Goal: Information Seeking & Learning: Find specific fact

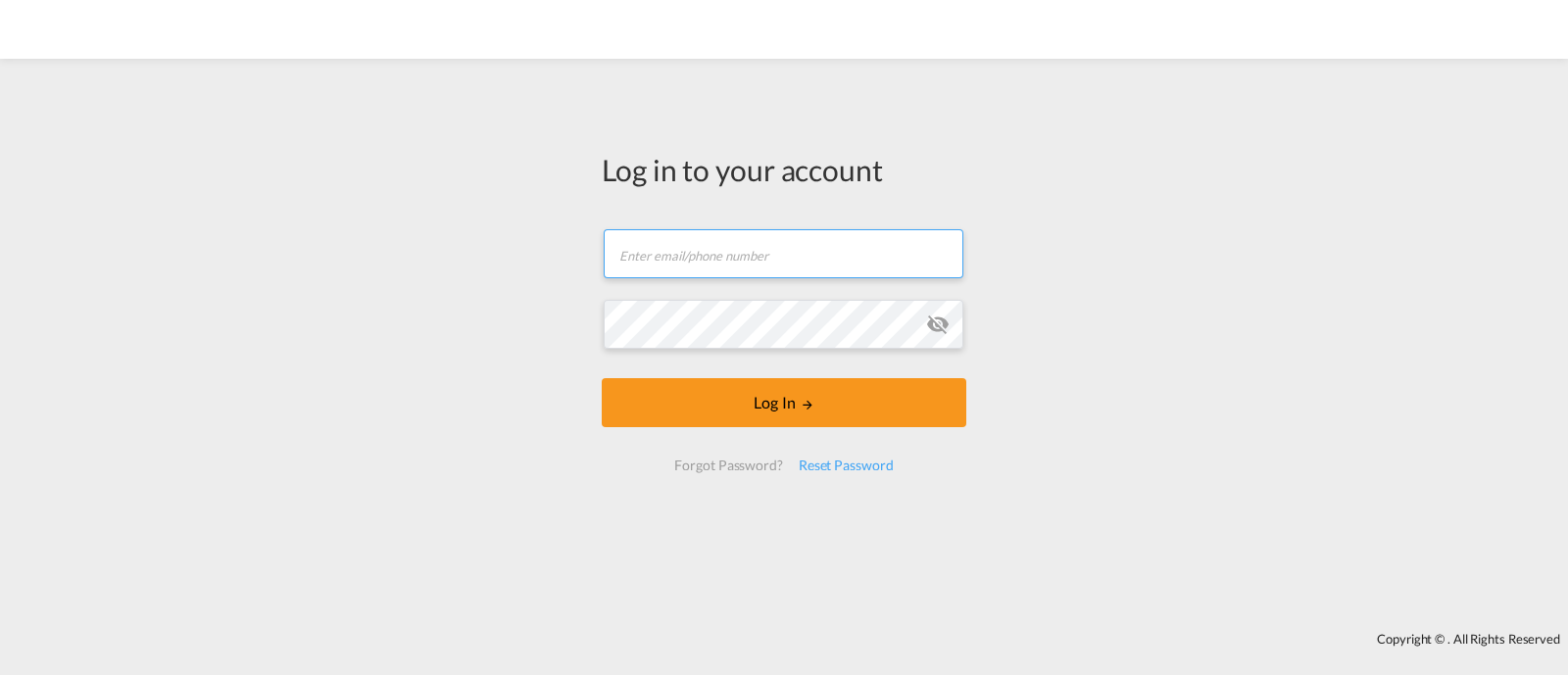
type input "[EMAIL_ADDRESS][DOMAIN_NAME]"
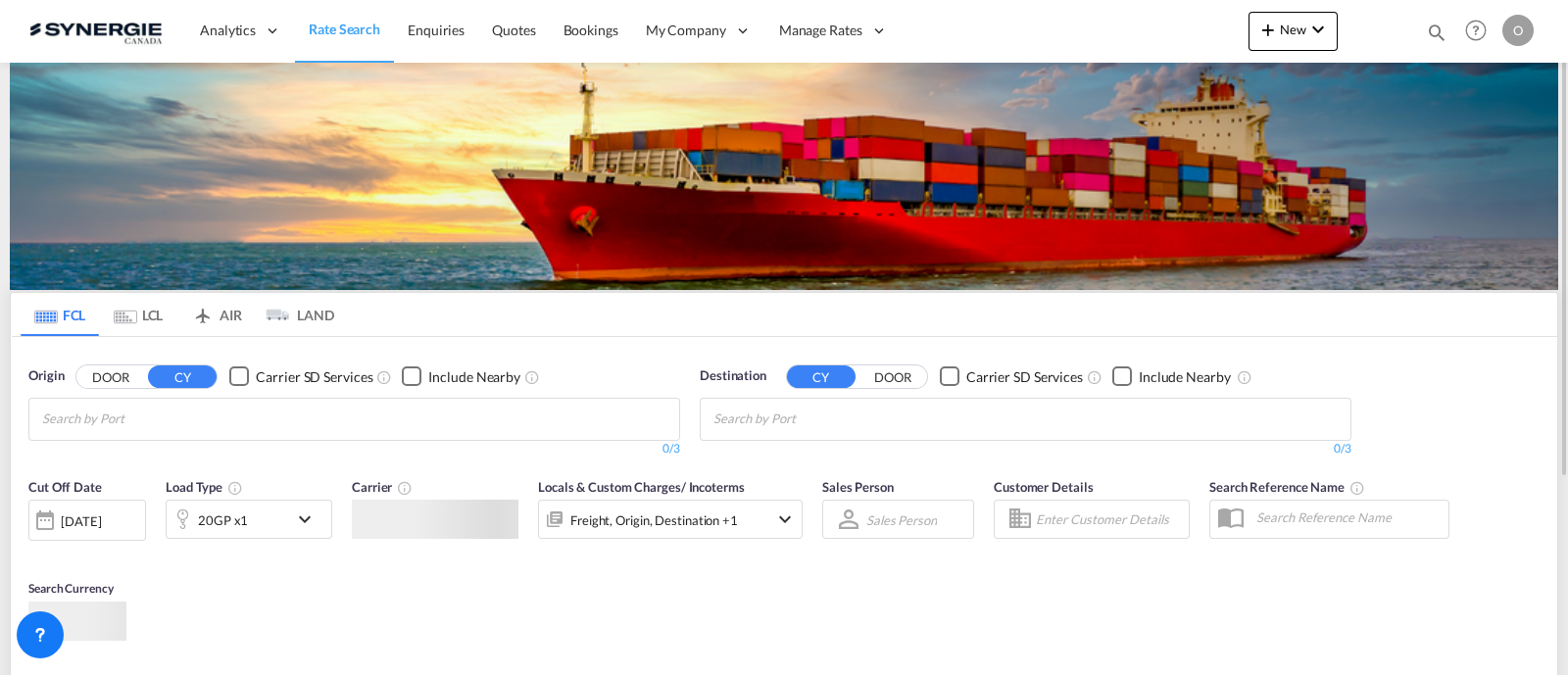
click at [1431, 39] on div "Bookings Quotes Enquiries Help Resources Product Release O My Profile Logout" at bounding box center [1476, 30] width 125 height 61
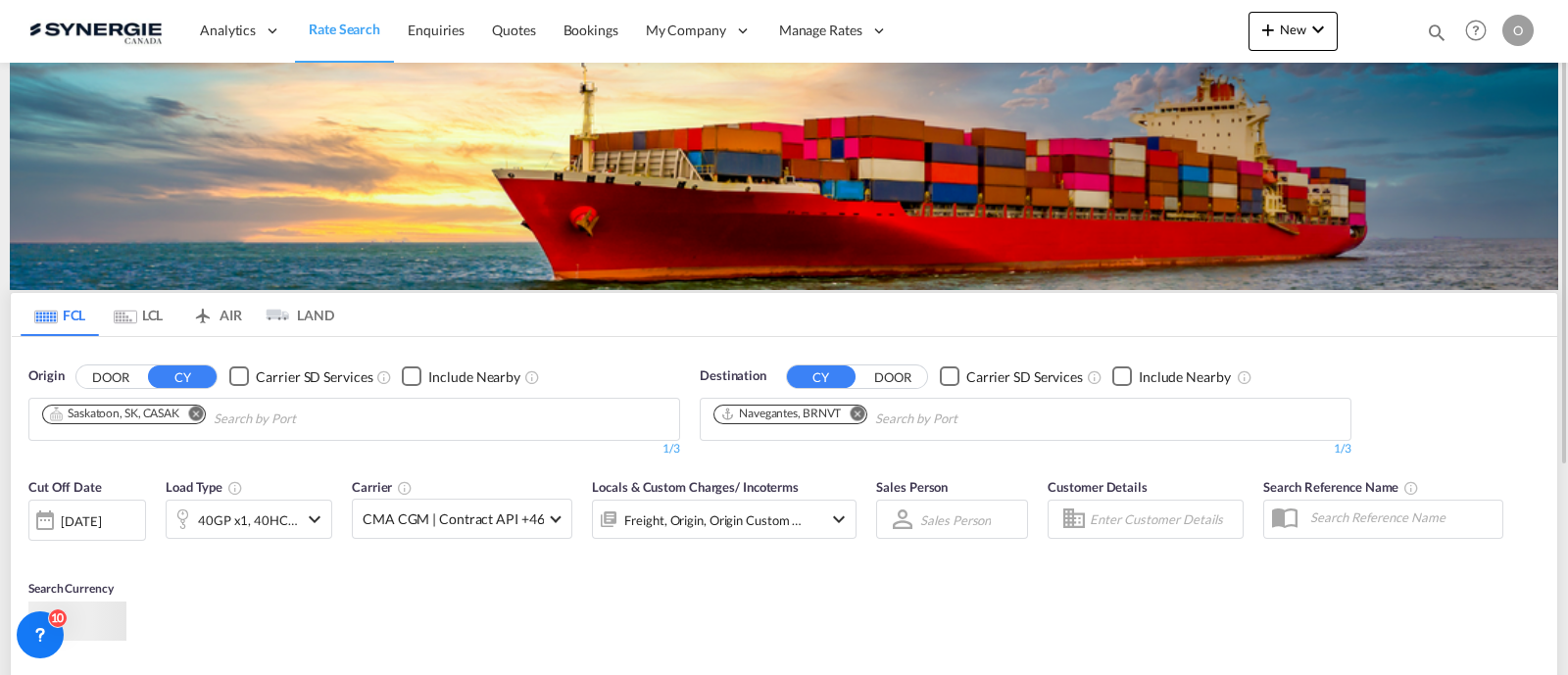
click at [1432, 33] on md-icon "icon-magnify" at bounding box center [1437, 33] width 22 height 22
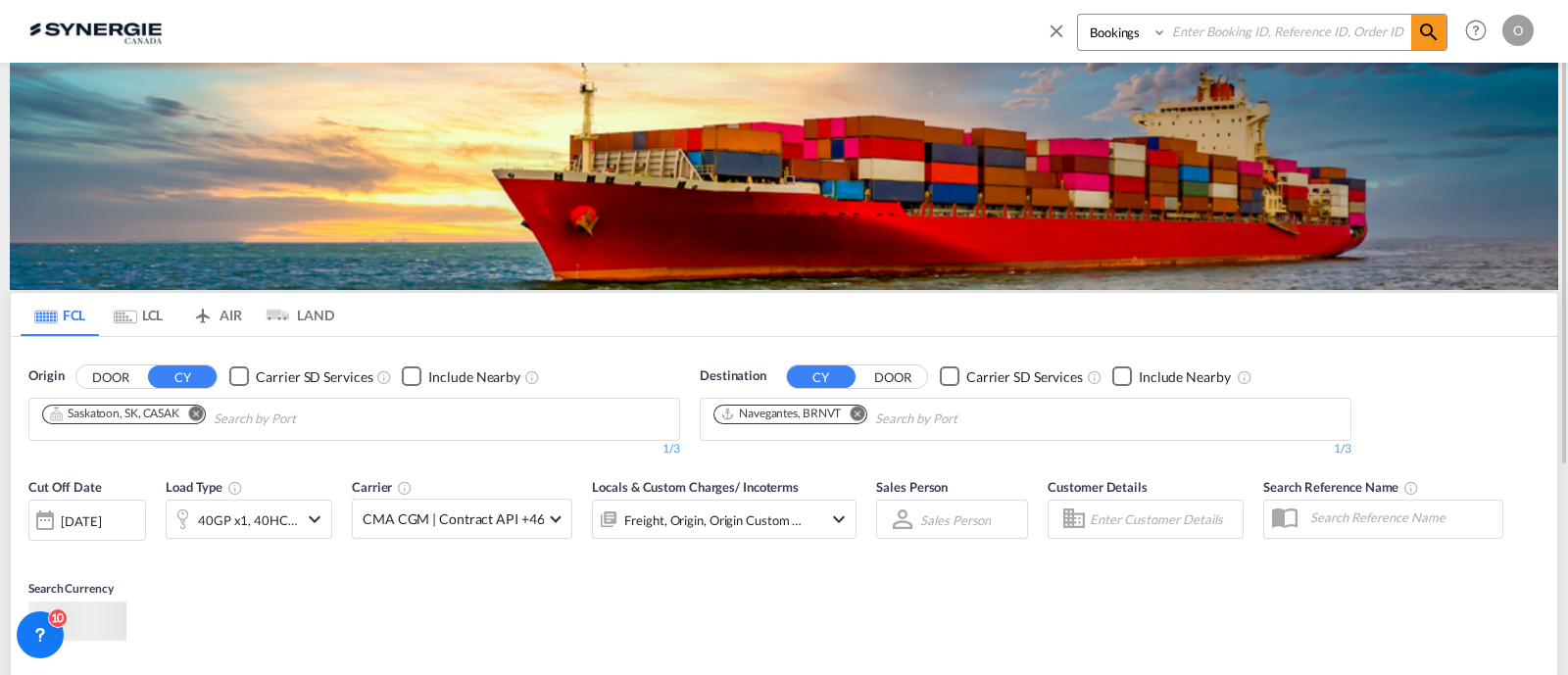
click at [1122, 44] on select "Bookings Quotes Enquiries" at bounding box center [1125, 32] width 93 height 35
select select "Quotes"
click at [1079, 15] on select "Bookings Quotes Enquiries" at bounding box center [1125, 32] width 93 height 35
click at [1198, 36] on input at bounding box center [1289, 32] width 244 height 34
paste input "SYC000013927"
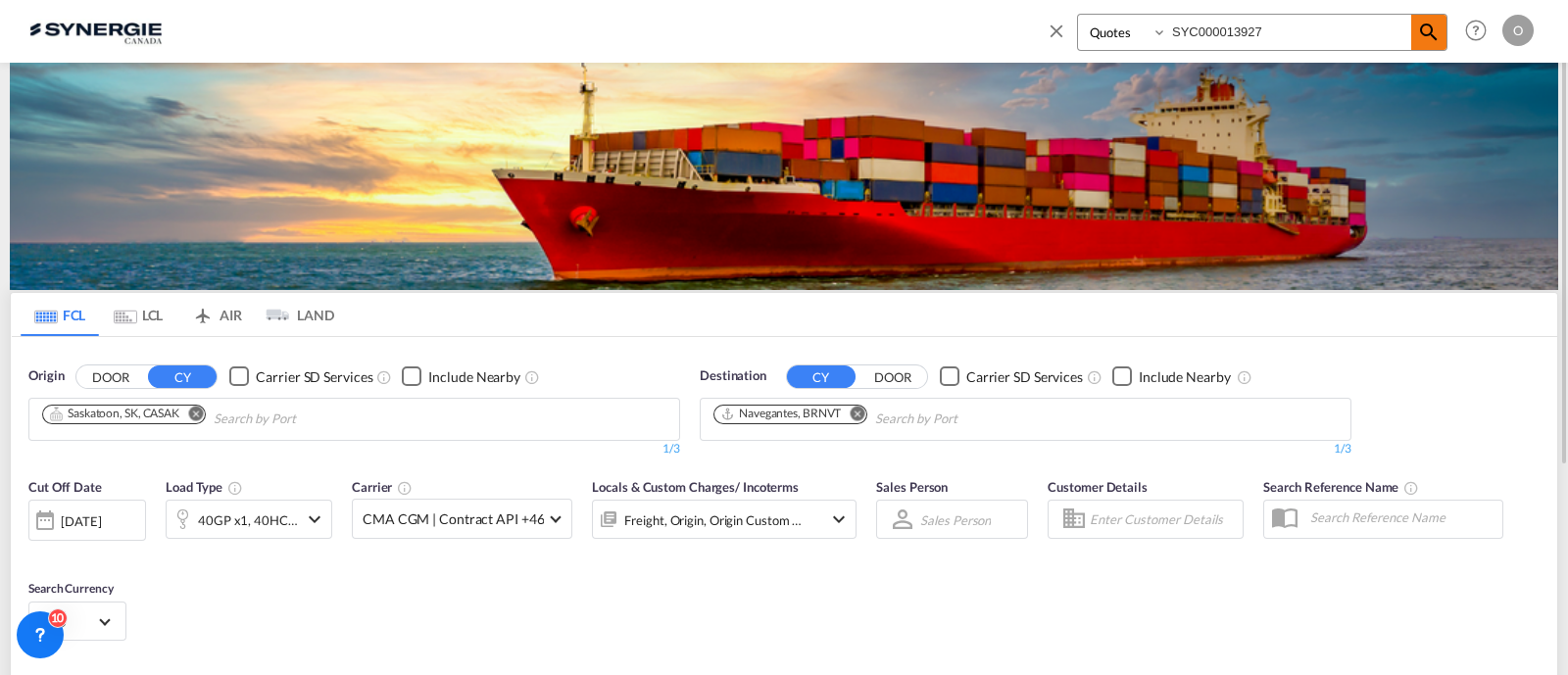
type input "SYC000013927"
click at [1440, 31] on md-icon "icon-magnify" at bounding box center [1429, 33] width 24 height 24
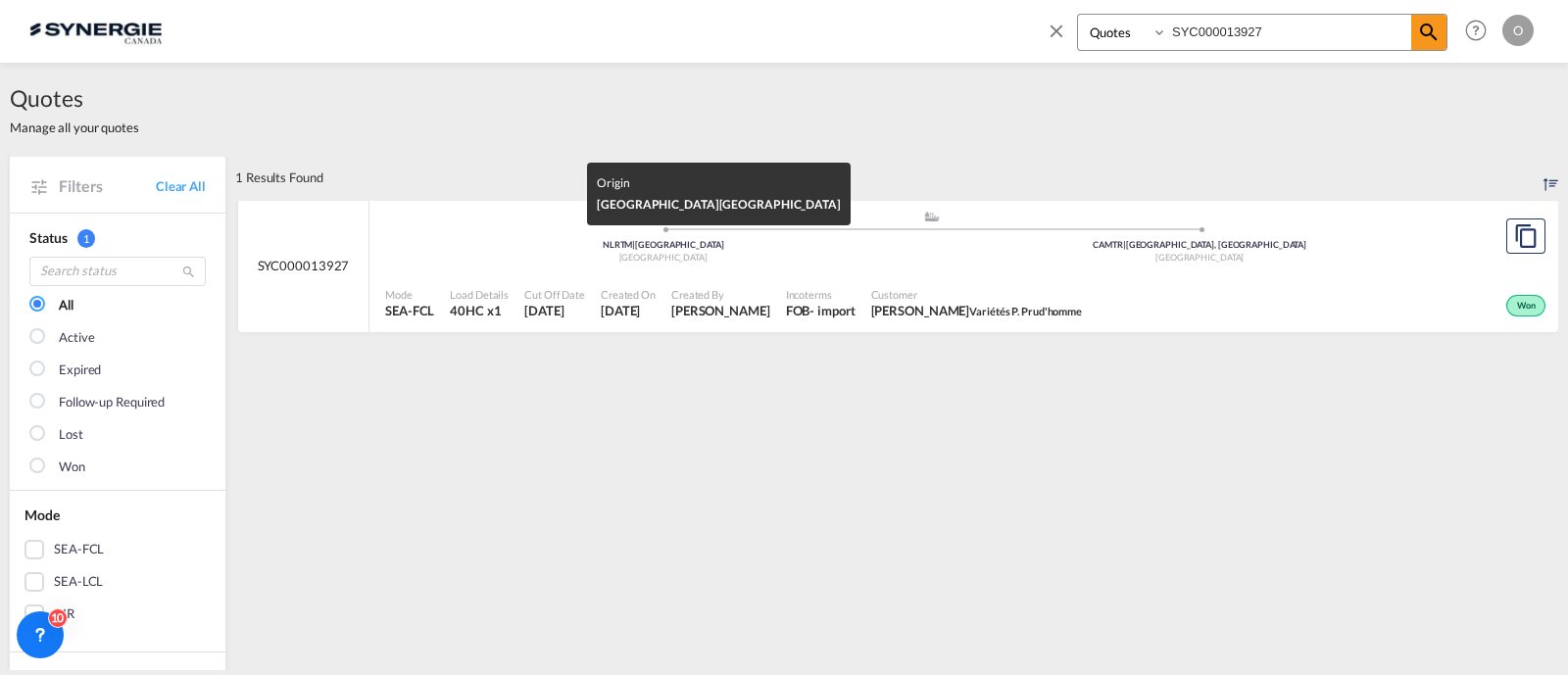
click at [889, 252] on div "[GEOGRAPHIC_DATA]" at bounding box center [664, 258] width 537 height 13
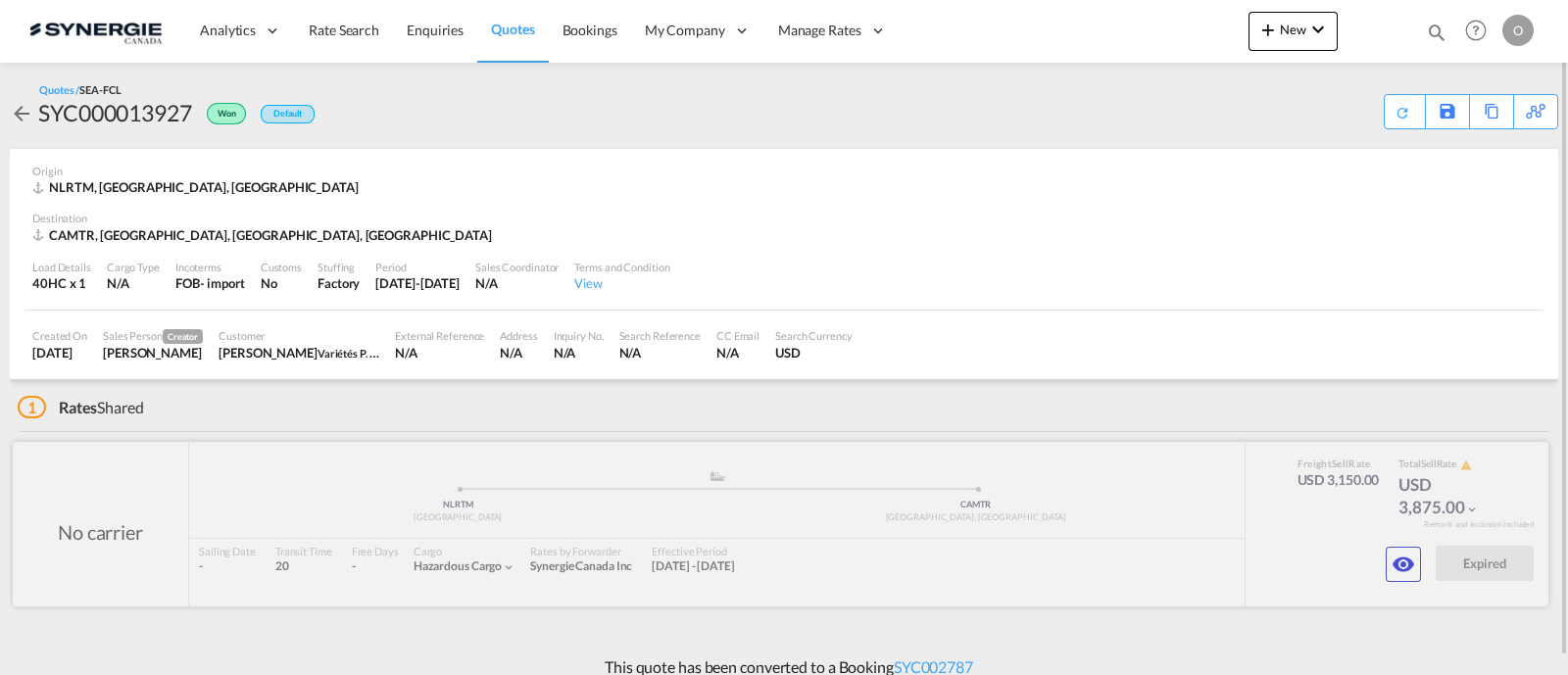
scroll to position [17, 0]
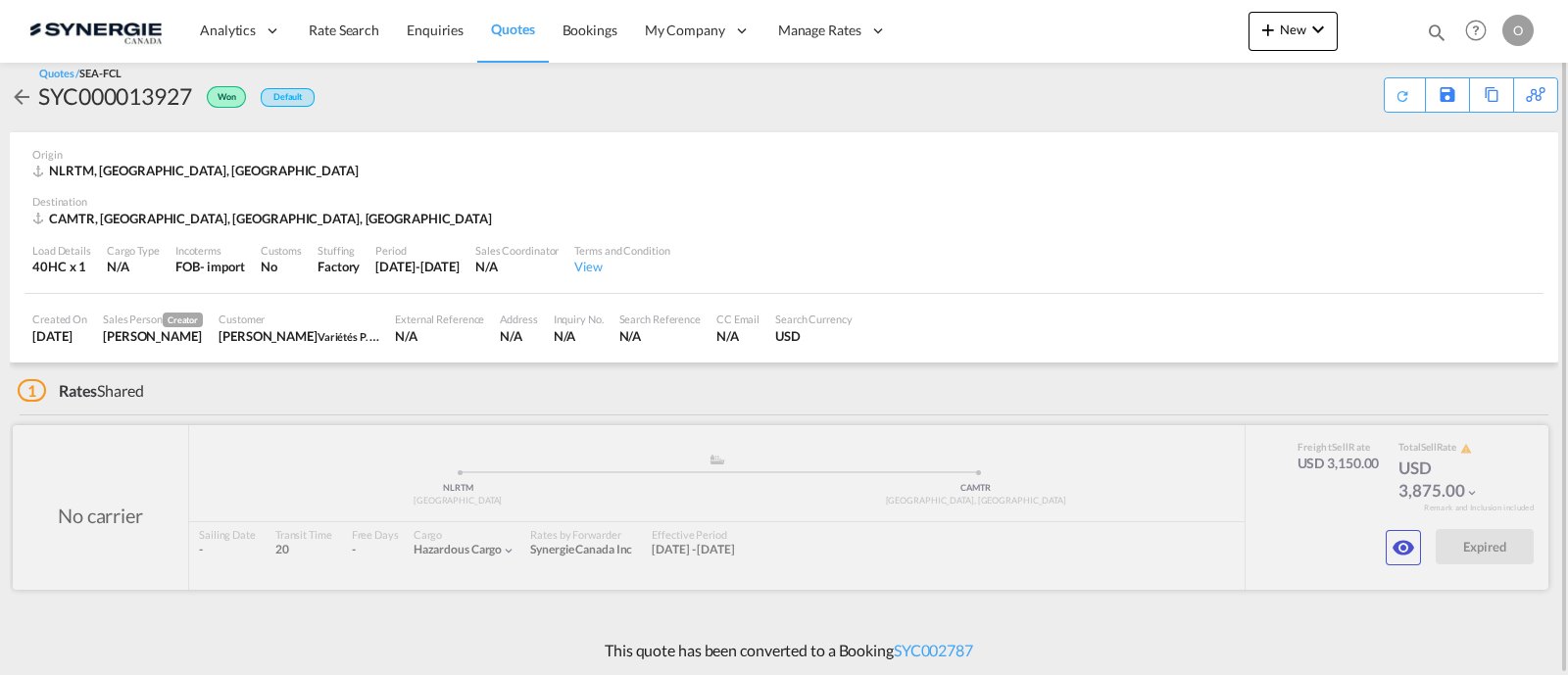
click at [1382, 537] on div at bounding box center [781, 507] width 1536 height 165
click at [1390, 536] on button "button" at bounding box center [1403, 547] width 35 height 35
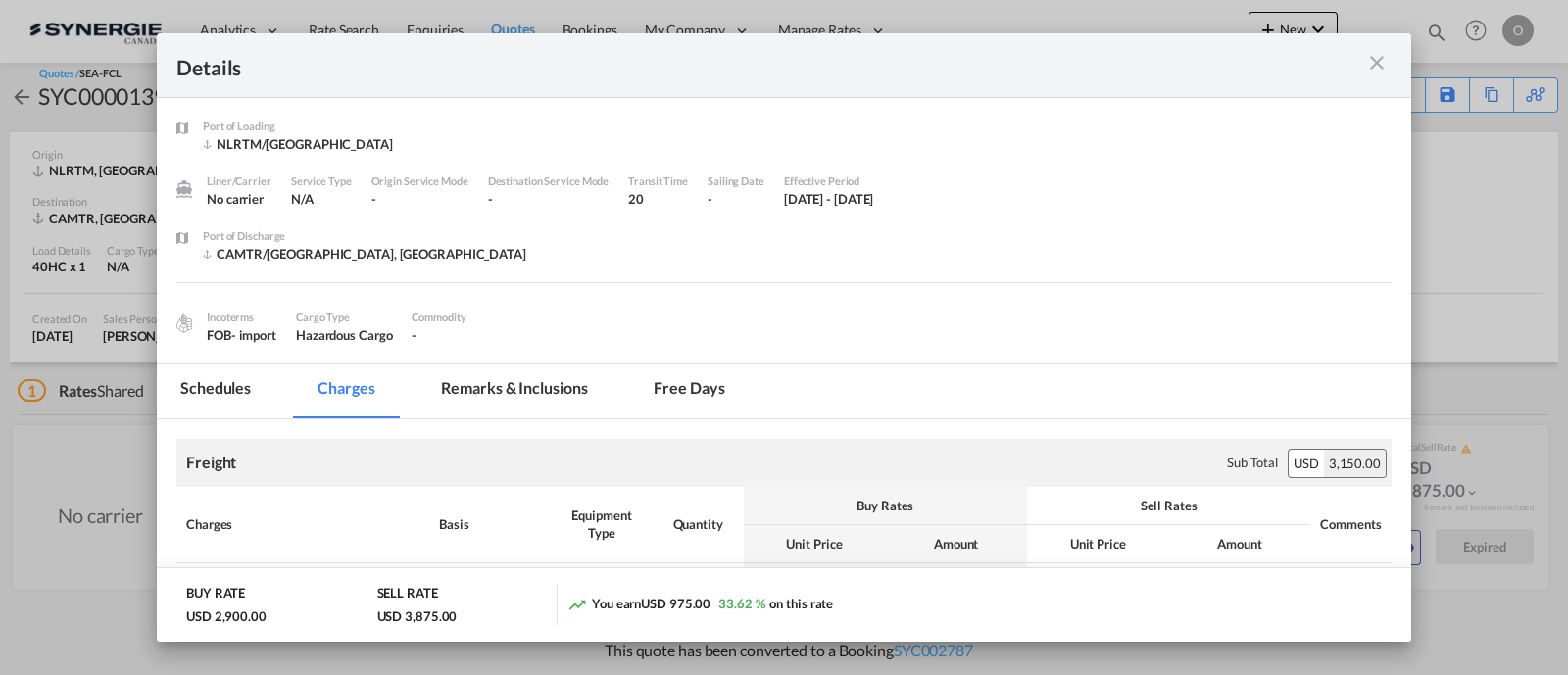
click at [517, 387] on md-tab-item "Remarks & Inclusions" at bounding box center [513, 391] width 193 height 54
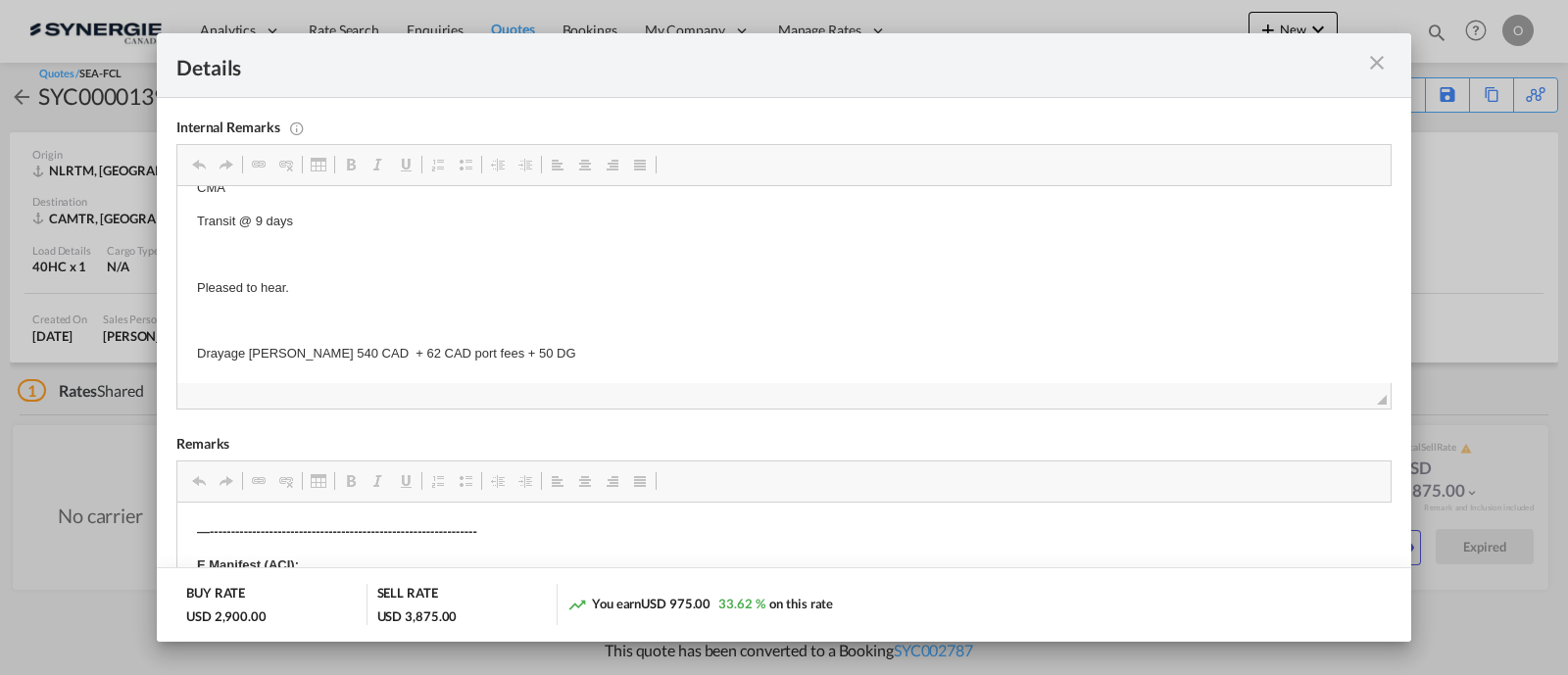
scroll to position [327, 0]
click at [1365, 63] on md-icon "icon-close m-3 fg-AAA8AD cursor" at bounding box center [1377, 63] width 24 height 24
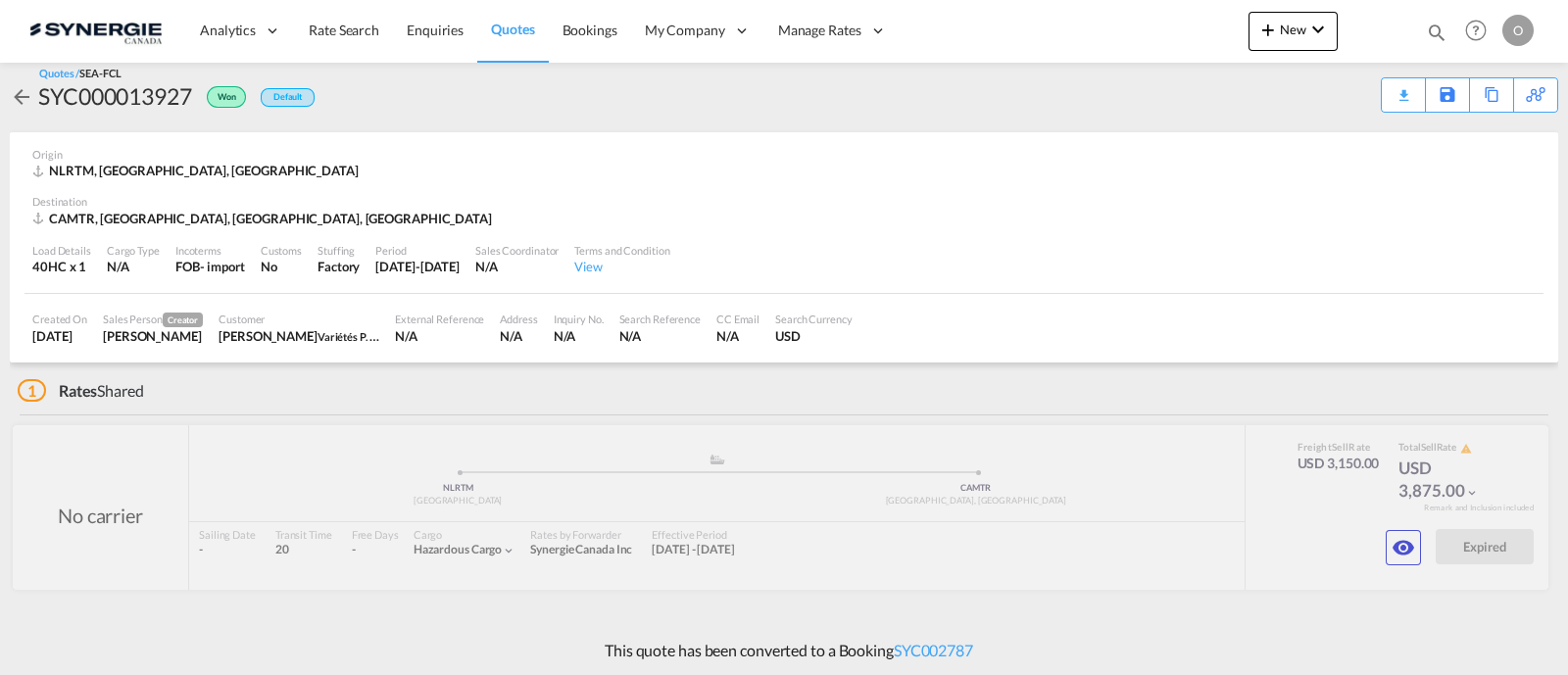
scroll to position [92, 0]
